Goal: Information Seeking & Learning: Learn about a topic

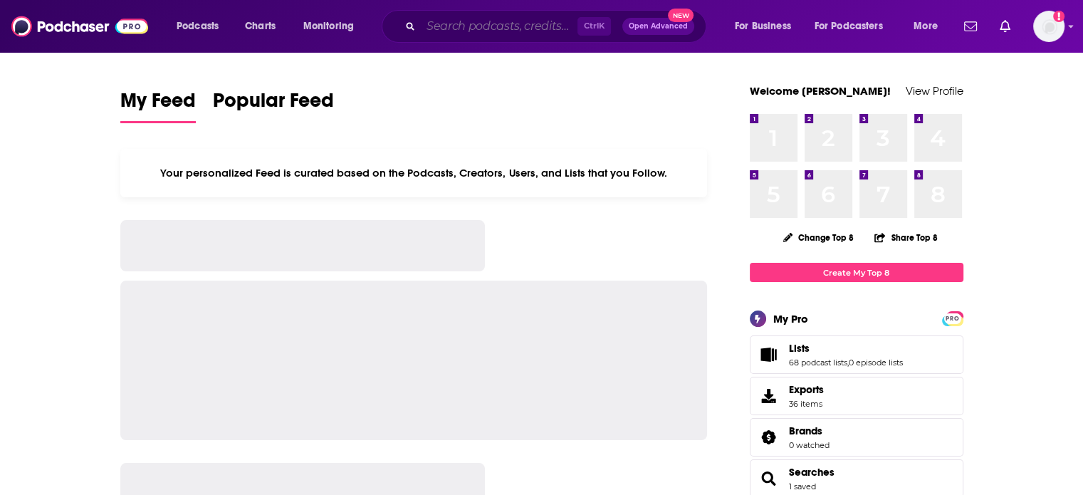
click at [555, 31] on input "Search podcasts, credits, & more..." at bounding box center [499, 26] width 157 height 23
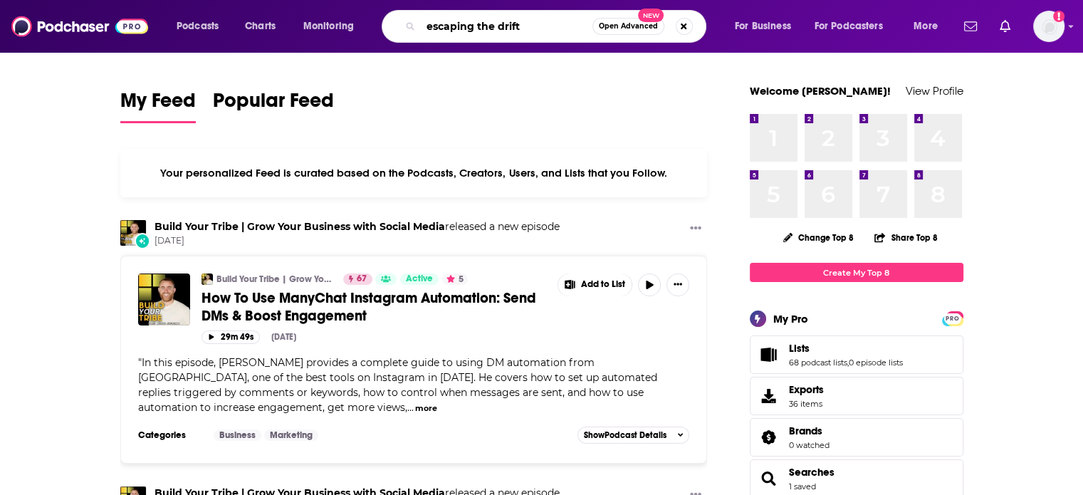
type input "escaping the drift"
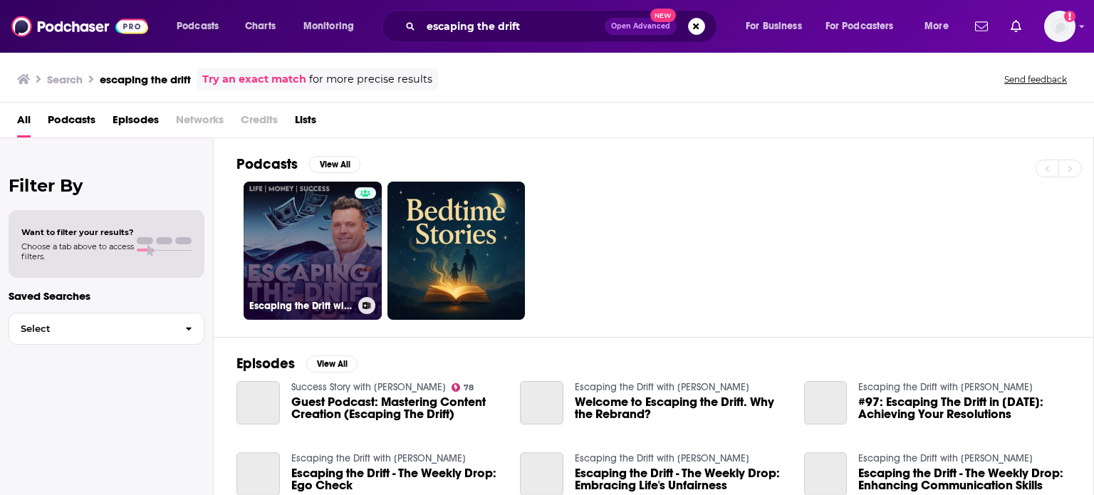
click at [291, 233] on link "Escaping the Drift with [PERSON_NAME]" at bounding box center [313, 251] width 138 height 138
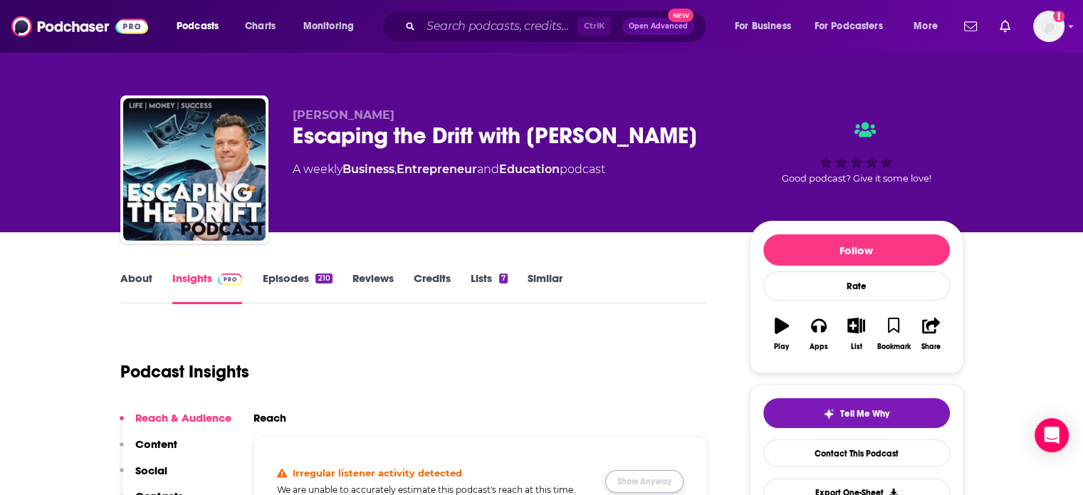
click at [644, 486] on button "Show Anyway" at bounding box center [644, 481] width 78 height 23
